Goal: Task Accomplishment & Management: Use online tool/utility

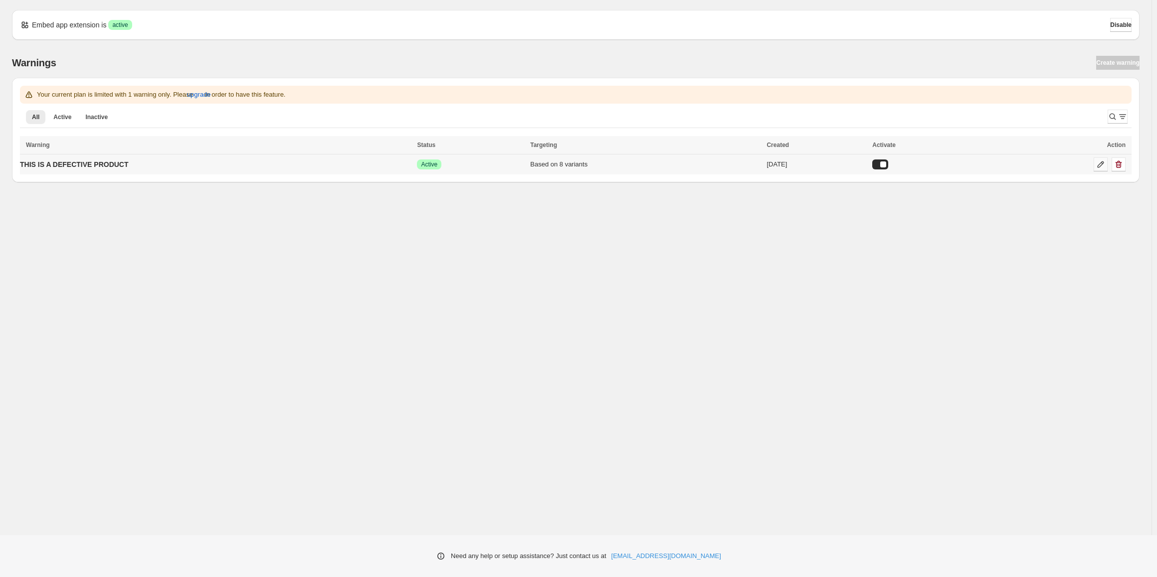
click at [1102, 168] on icon at bounding box center [1100, 165] width 10 height 10
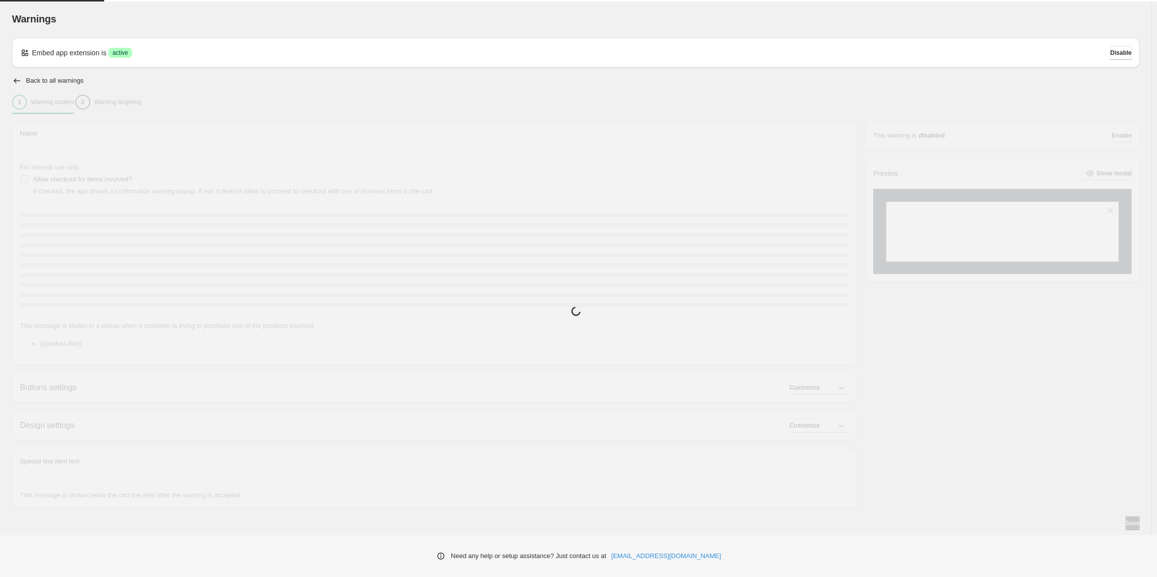
type input "**********"
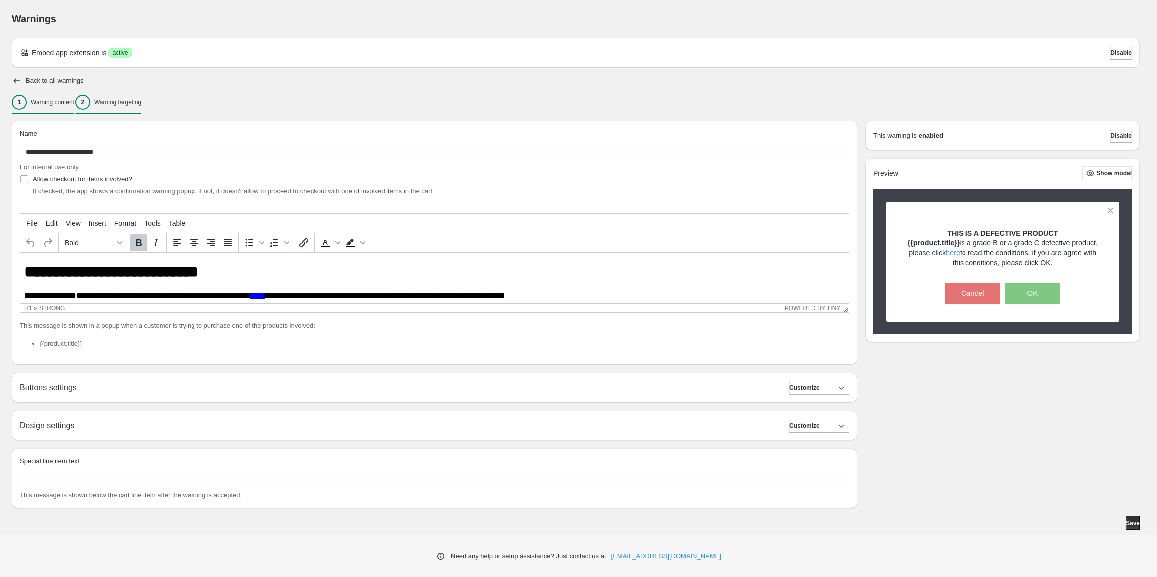
click at [118, 112] on button "2 Warning targeting" at bounding box center [108, 102] width 66 height 21
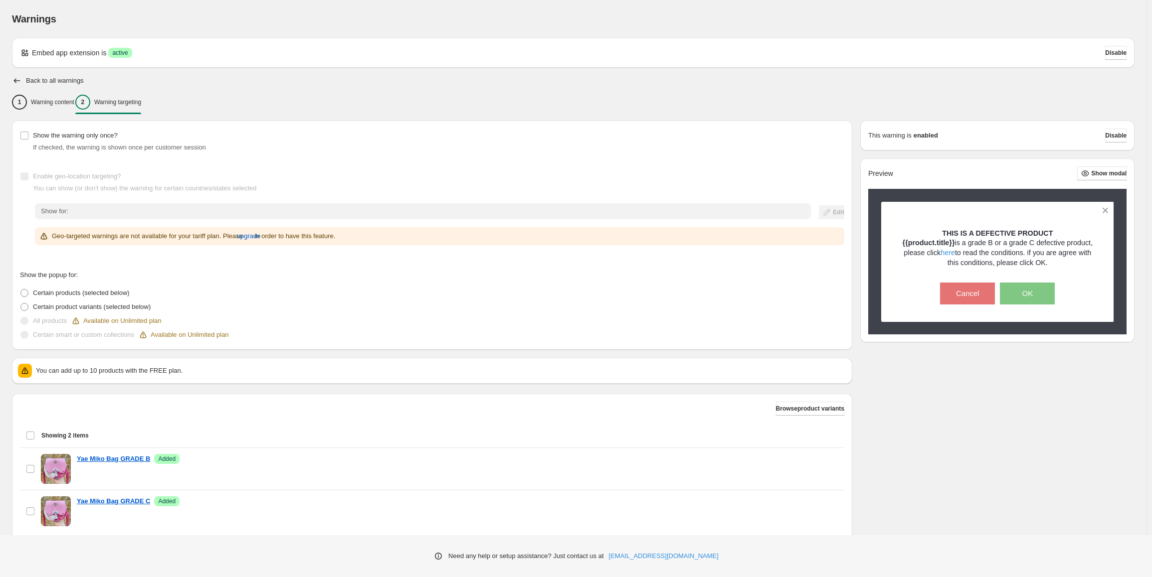
click at [67, 210] on span "Show for:" at bounding box center [54, 210] width 27 height 7
click at [259, 237] on span "upgrade" at bounding box center [249, 236] width 24 height 10
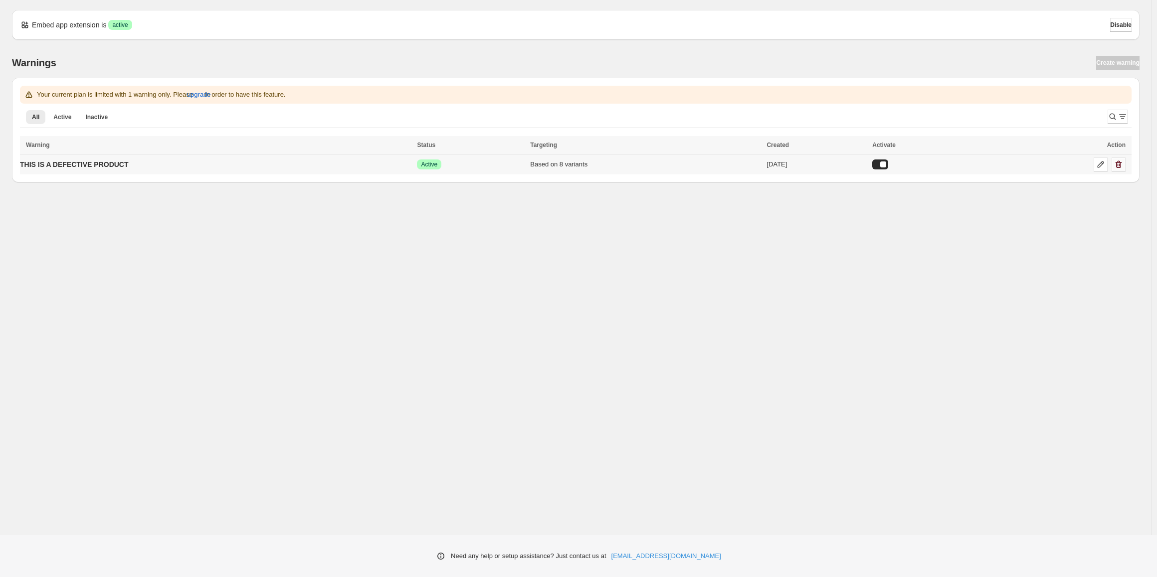
click at [1116, 163] on icon "button" at bounding box center [1118, 165] width 10 height 10
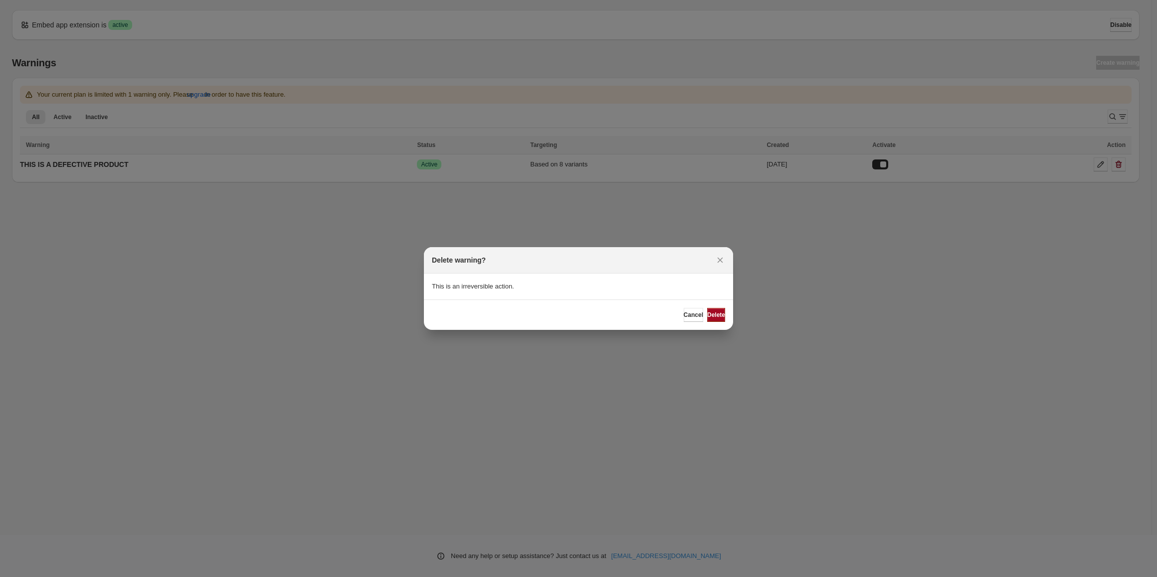
click at [707, 314] on span "Delete" at bounding box center [716, 315] width 18 height 8
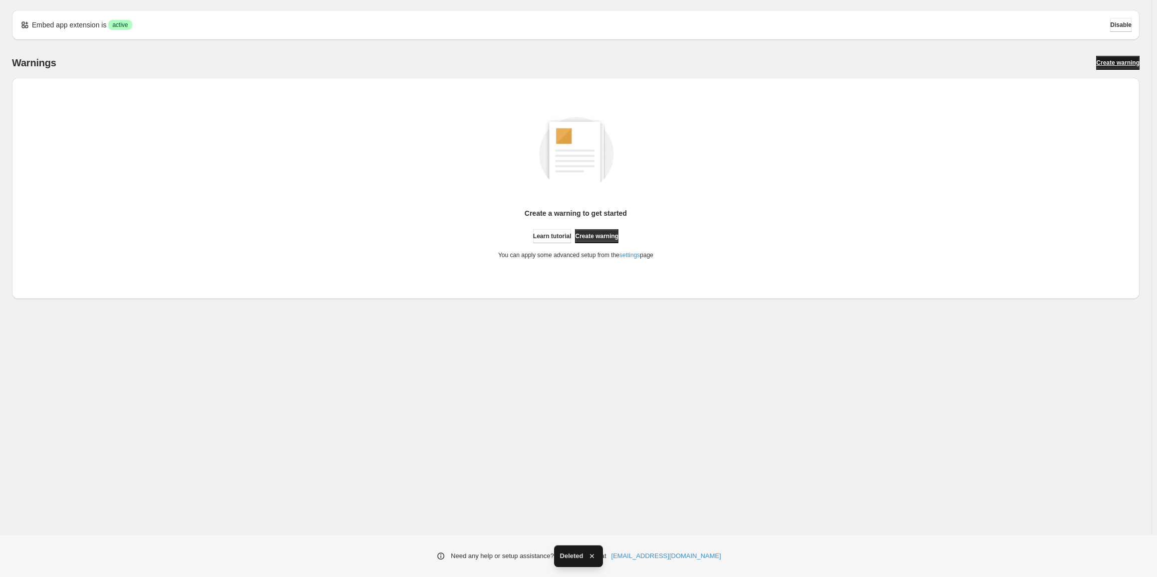
click at [1102, 60] on span "Create warning" at bounding box center [1117, 63] width 43 height 8
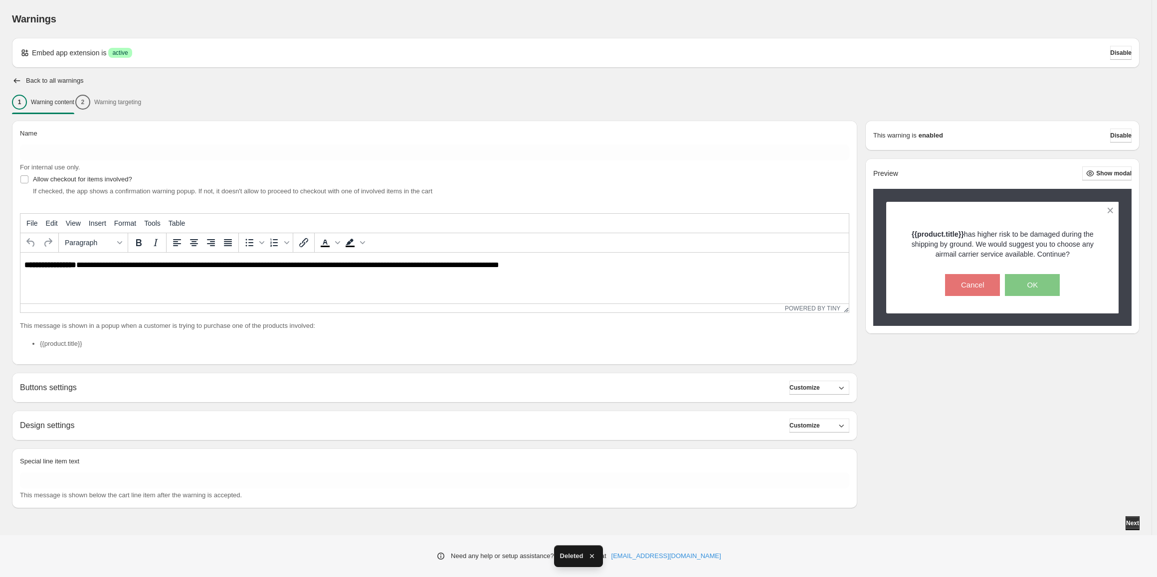
click at [125, 112] on div "1 Warning content 2 Warning targeting" at bounding box center [575, 102] width 1127 height 21
click at [125, 98] on div "1 Warning content 2 Warning targeting" at bounding box center [575, 102] width 1127 height 21
click at [98, 101] on div "1 Warning content 2 Warning targeting" at bounding box center [575, 102] width 1127 height 21
click at [1110, 206] on button at bounding box center [1109, 210] width 17 height 17
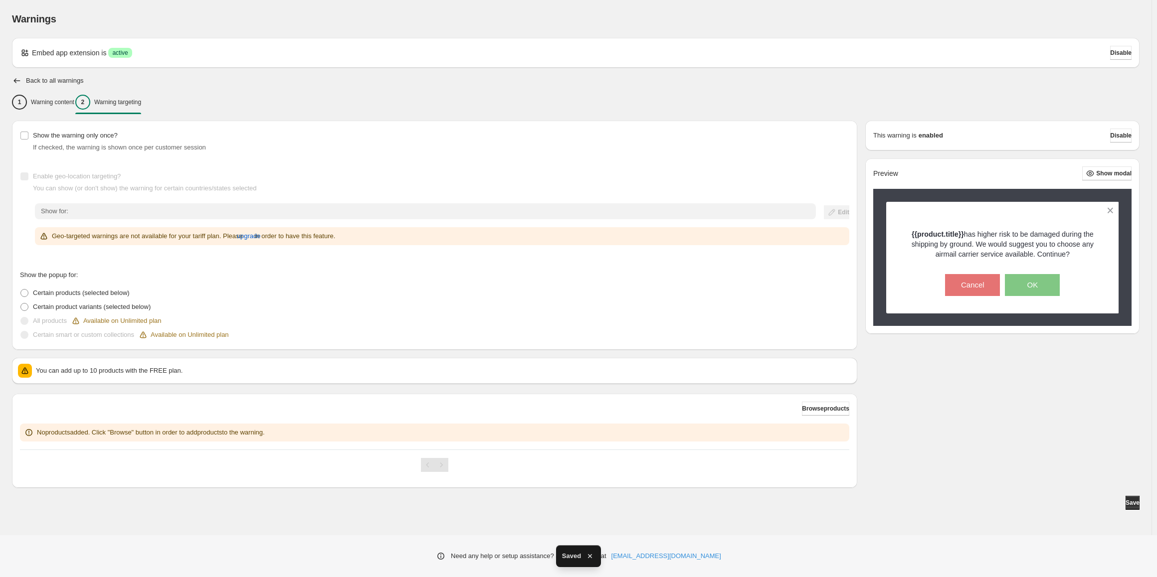
click at [115, 111] on button "2 Warning targeting" at bounding box center [108, 102] width 66 height 21
click at [119, 100] on p "Warning targeting" at bounding box center [117, 102] width 47 height 8
click at [817, 411] on span "Browse products" at bounding box center [825, 409] width 47 height 8
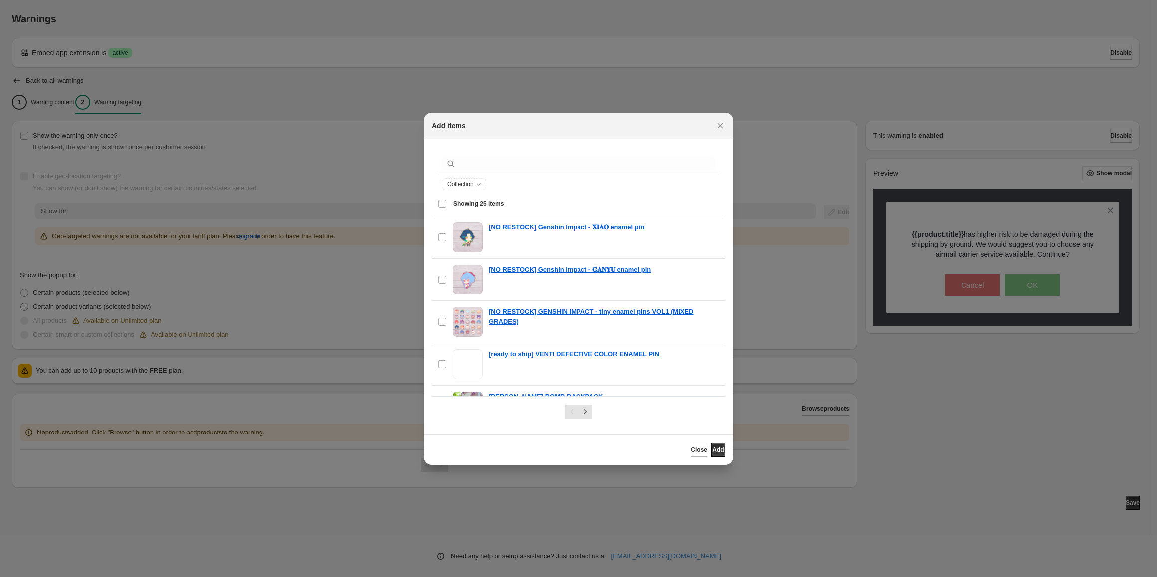
click at [438, 204] on div "Select all 25 items Showing 25 items" at bounding box center [578, 204] width 281 height 24
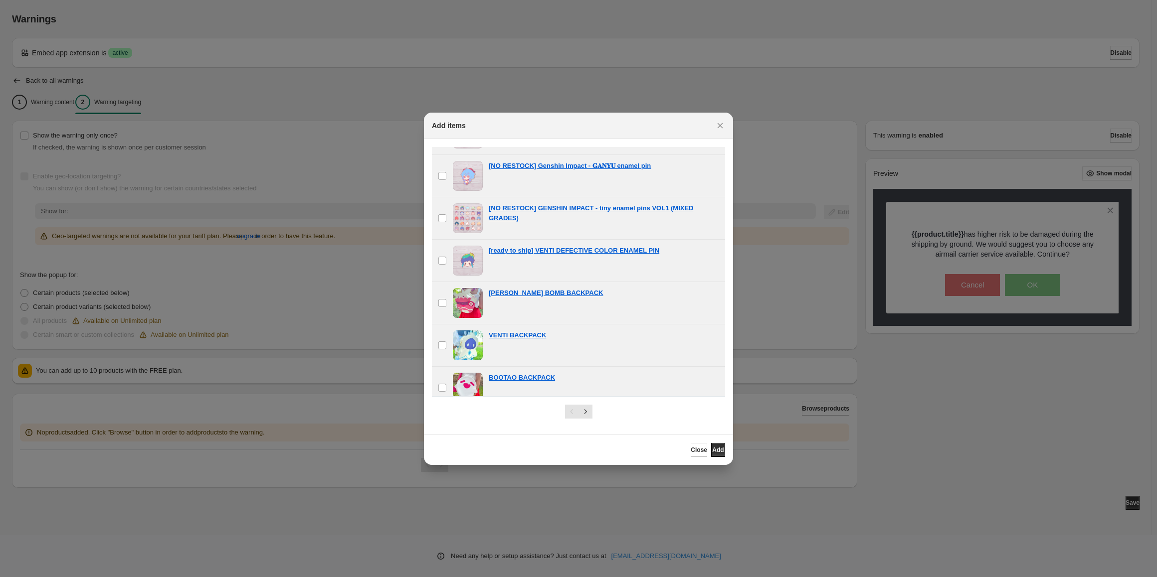
scroll to position [199, 0]
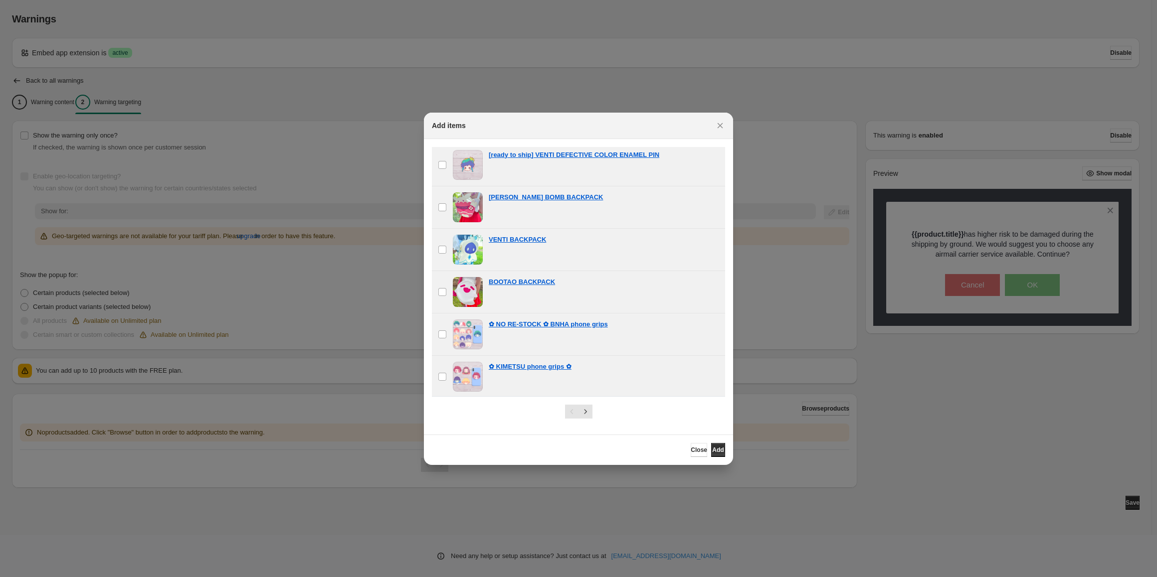
click at [727, 447] on div "Close Add" at bounding box center [578, 450] width 309 height 30
click at [722, 448] on button "Add" at bounding box center [718, 450] width 14 height 14
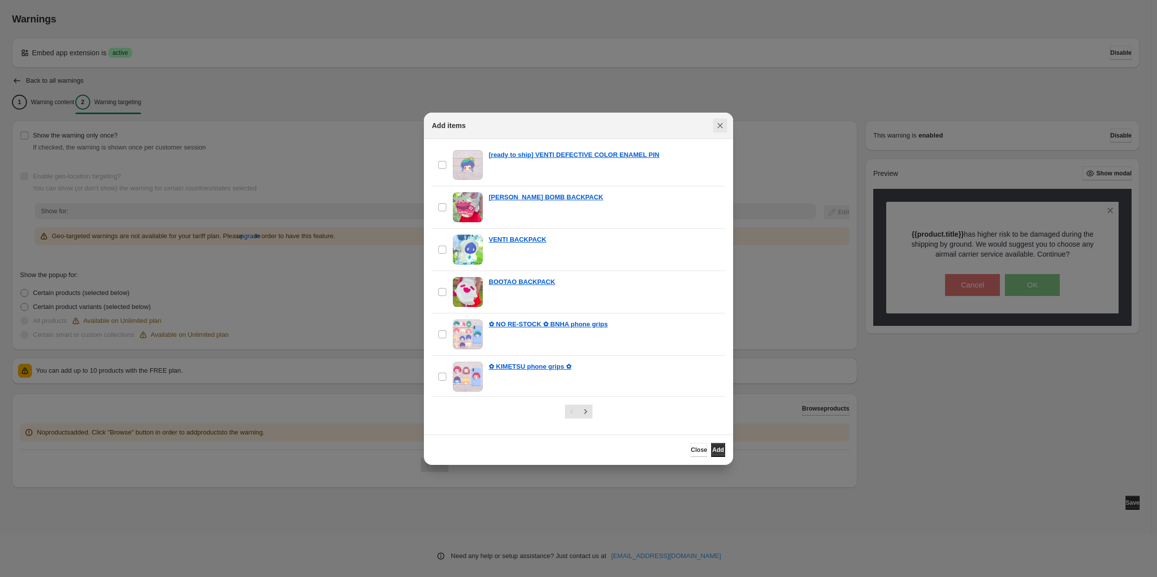
click at [720, 125] on icon "Close" at bounding box center [720, 125] width 5 height 5
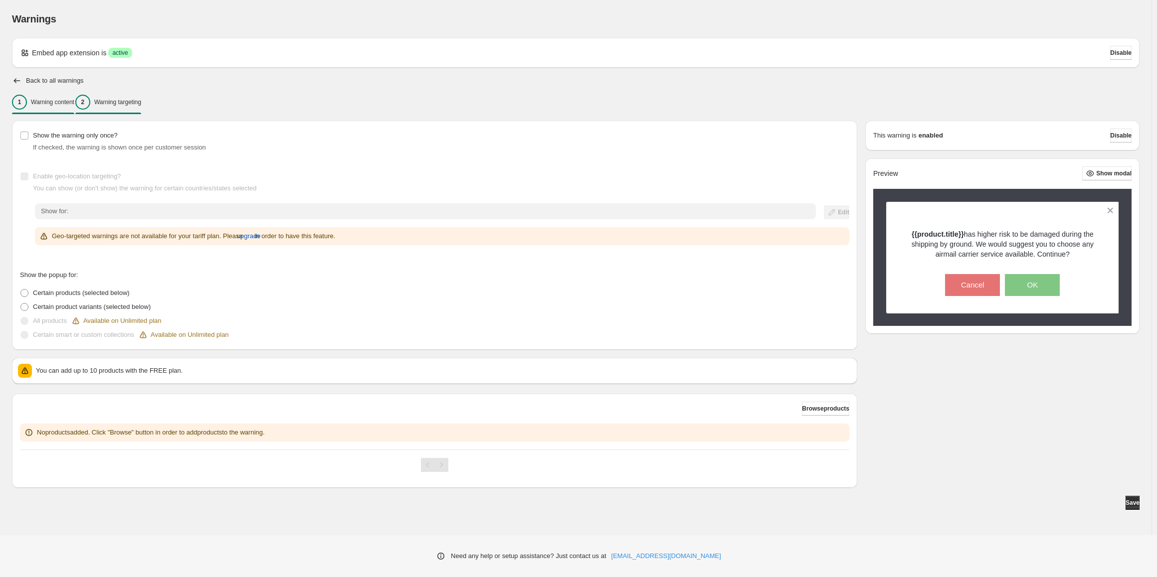
click at [53, 109] on div "1 Warning content" at bounding box center [43, 102] width 62 height 15
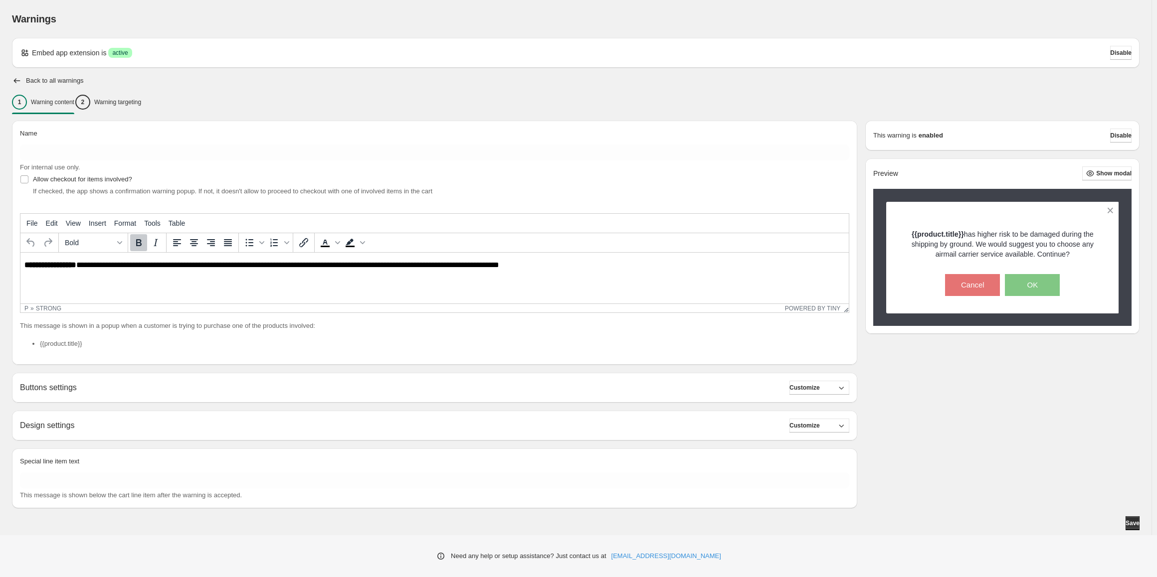
scroll to position [0, 0]
click at [120, 92] on button "2 Warning targeting" at bounding box center [108, 102] width 66 height 21
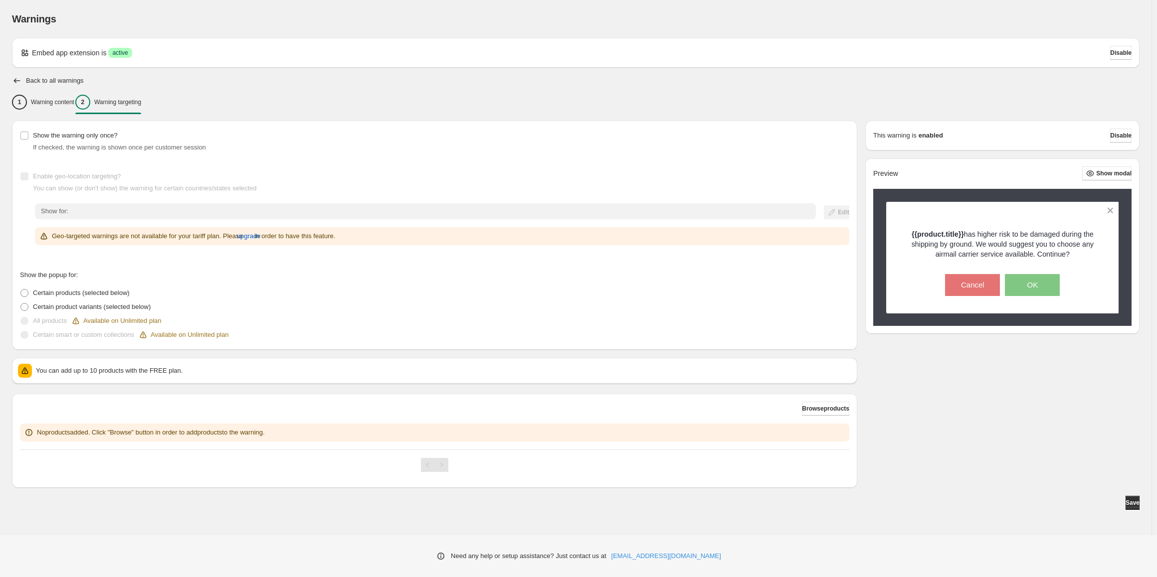
click at [30, 321] on label "All products Available on Unlimited plan" at bounding box center [91, 321] width 142 height 14
click at [139, 322] on div "Available on Unlimited plan" at bounding box center [116, 321] width 91 height 10
click at [242, 233] on button "upgrade" at bounding box center [249, 236] width 24 height 16
